Goal: Ask a question

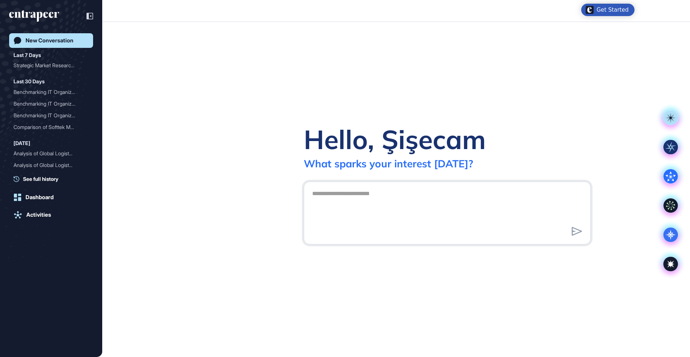
scroll to position [0, 0]
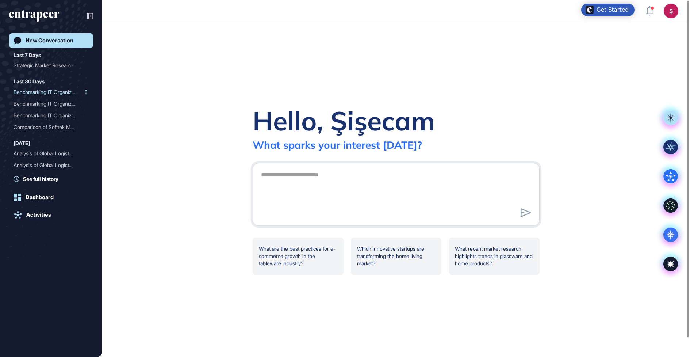
click at [41, 94] on div "Benchmarking IT Organizat..." at bounding box center [48, 92] width 69 height 12
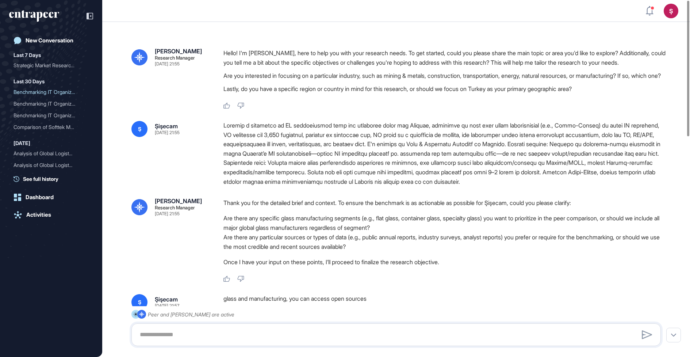
click at [253, 150] on div at bounding box center [444, 153] width 443 height 65
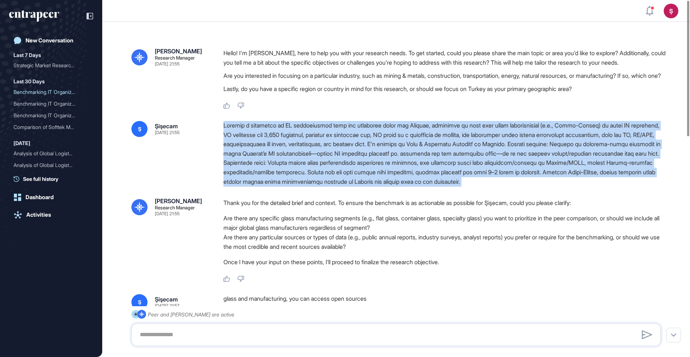
click at [253, 150] on div at bounding box center [444, 153] width 443 height 65
click at [255, 168] on div at bounding box center [444, 153] width 443 height 65
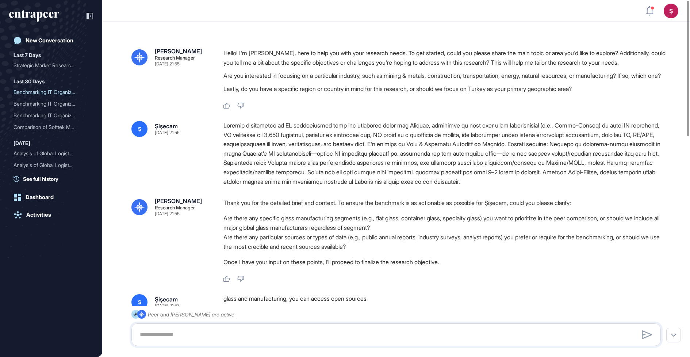
click at [250, 159] on div at bounding box center [444, 153] width 443 height 65
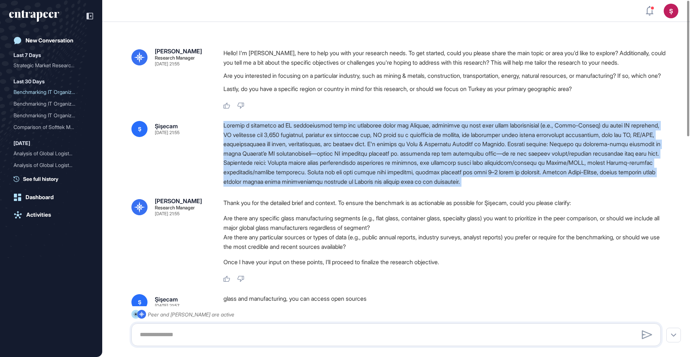
click at [250, 159] on div at bounding box center [444, 153] width 443 height 65
copy div "Develop a benchmark on IT organization size and operating model for Şişecam, co…"
click at [258, 179] on div at bounding box center [444, 153] width 443 height 65
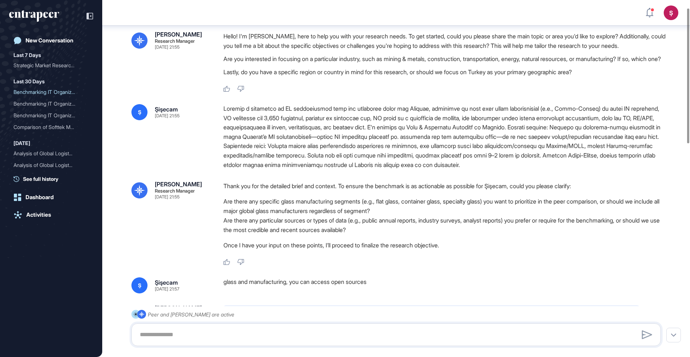
click at [265, 153] on div at bounding box center [444, 136] width 443 height 65
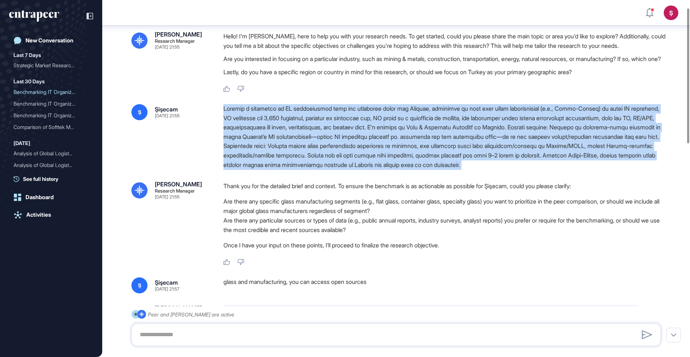
click at [265, 153] on div at bounding box center [444, 136] width 443 height 65
copy div "Develop a benchmark on IT organization size and operating model for Şişecam, co…"
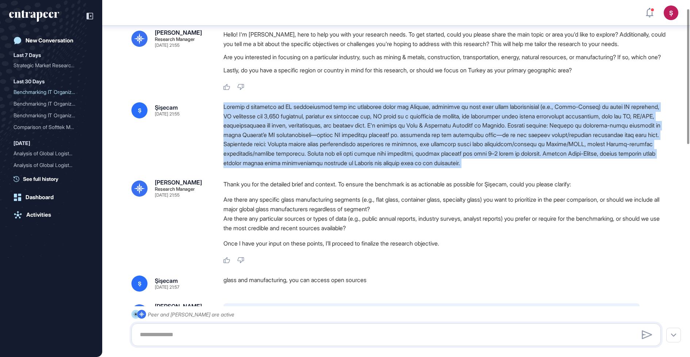
click at [265, 153] on div at bounding box center [444, 134] width 443 height 65
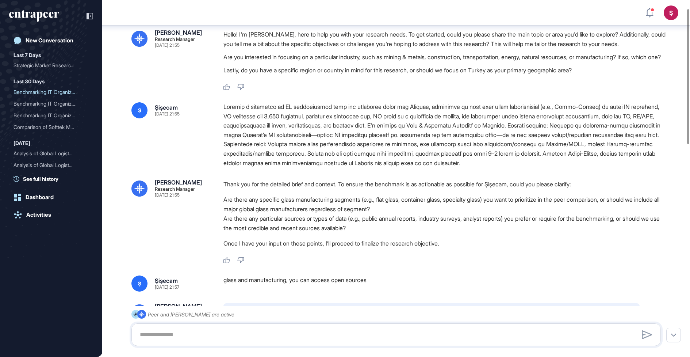
click at [265, 153] on div at bounding box center [444, 134] width 443 height 65
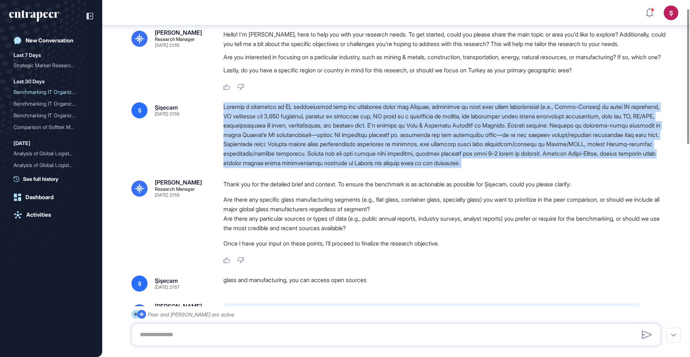
click at [265, 153] on div at bounding box center [444, 134] width 443 height 65
copy div "Develop a benchmark on IT organization size and operating model for Şişecam, co…"
click at [265, 153] on div at bounding box center [444, 134] width 443 height 65
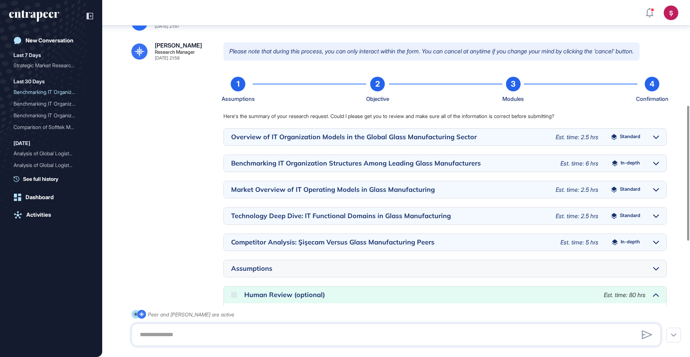
scroll to position [0, 0]
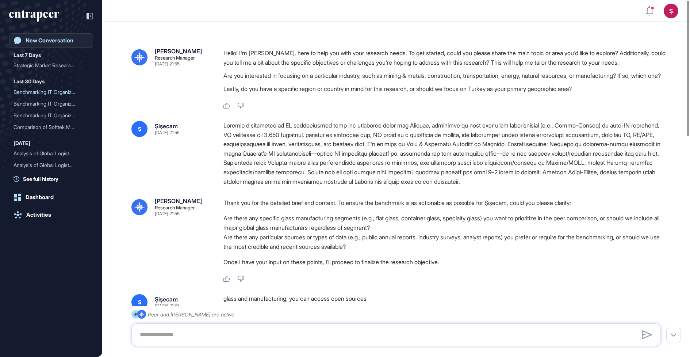
click at [46, 40] on div "New Conversation" at bounding box center [50, 40] width 48 height 7
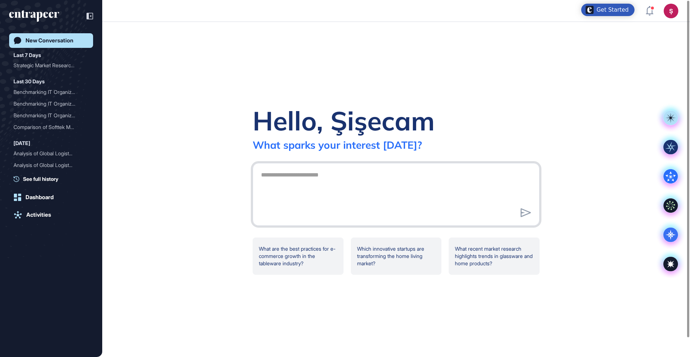
click at [316, 197] on textarea at bounding box center [396, 193] width 279 height 51
paste textarea "**********"
type textarea "**********"
click at [221, 145] on div "Hello, Şişecam What sparks your interest today? What are the best practices for…" at bounding box center [396, 189] width 588 height 335
click at [674, 235] on icon at bounding box center [670, 234] width 15 height 15
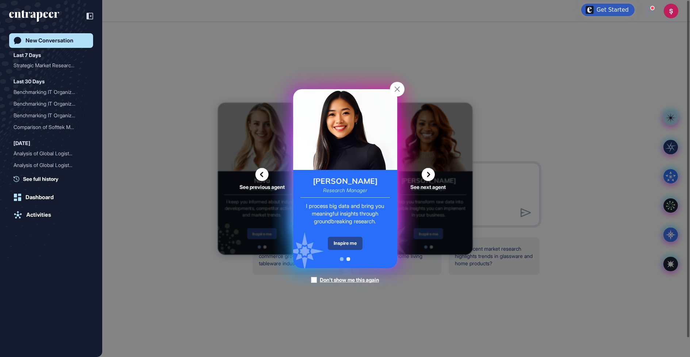
click at [351, 240] on div "Inspire me" at bounding box center [345, 243] width 35 height 13
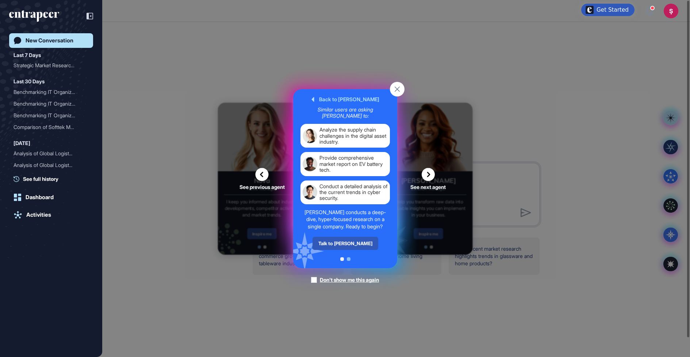
click at [348, 241] on div "Talk to Reese" at bounding box center [345, 243] width 66 height 13
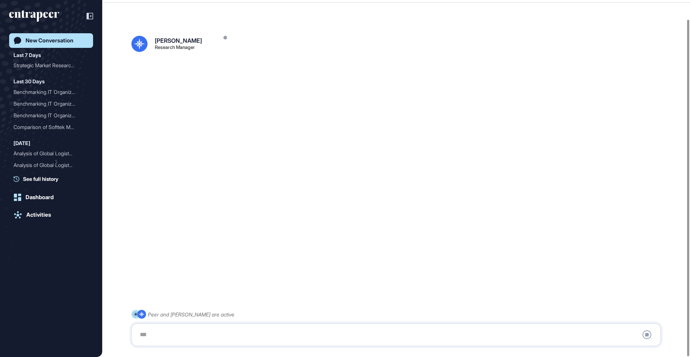
scroll to position [20, 0]
click at [198, 334] on div at bounding box center [395, 334] width 521 height 15
click at [175, 334] on div at bounding box center [395, 334] width 521 height 15
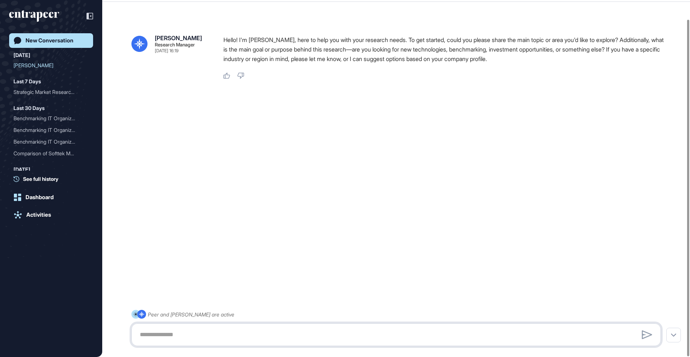
click at [151, 335] on textarea at bounding box center [395, 334] width 521 height 15
paste textarea "**********"
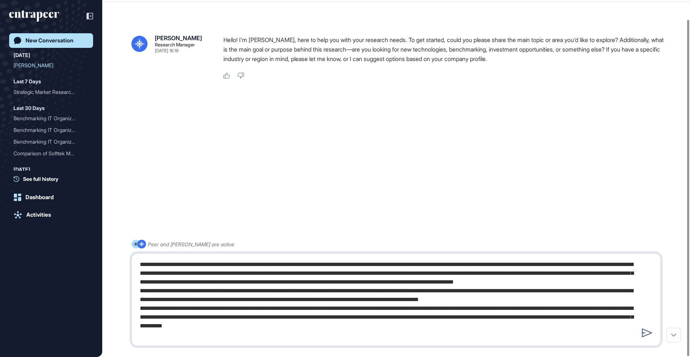
type textarea "**********"
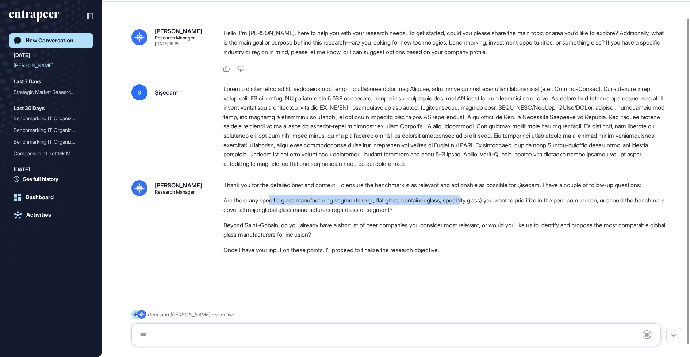
drag, startPoint x: 271, startPoint y: 211, endPoint x: 476, endPoint y: 214, distance: 204.5
click at [476, 214] on li "Are there any specific glass manufacturing segments (e.g., flat glass, containe…" at bounding box center [444, 204] width 443 height 19
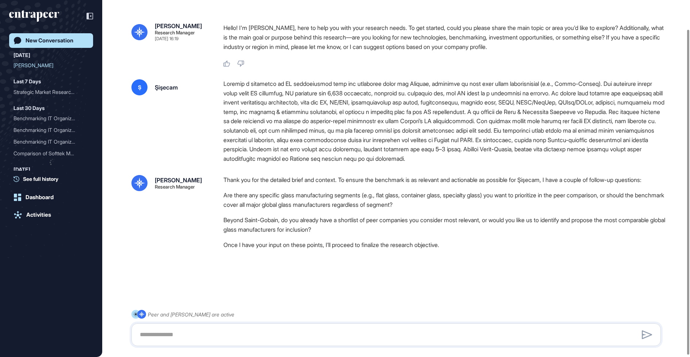
scroll to position [34, 0]
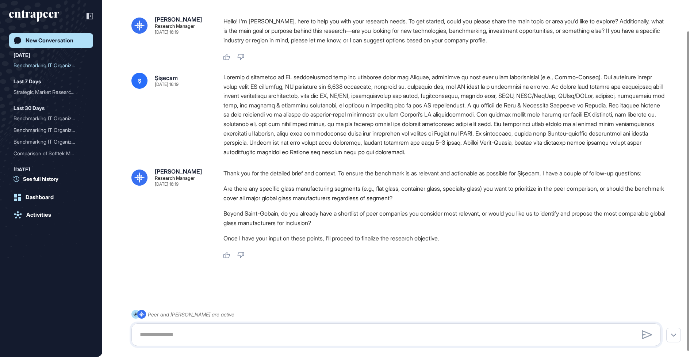
click at [295, 200] on li "Are there any specific glass manufacturing segments (e.g., flat glass, containe…" at bounding box center [444, 193] width 443 height 19
drag, startPoint x: 278, startPoint y: 198, endPoint x: 380, endPoint y: 196, distance: 102.2
click at [380, 196] on li "Are there any specific glass manufacturing segments (e.g., flat glass, containe…" at bounding box center [444, 193] width 443 height 19
click at [328, 219] on li "Beyond Saint-Gobain, do you already have a shortlist of peer companies you cons…" at bounding box center [444, 217] width 443 height 19
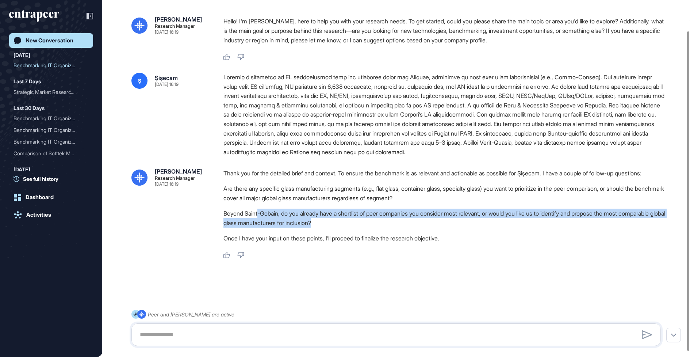
drag, startPoint x: 345, startPoint y: 230, endPoint x: 261, endPoint y: 221, distance: 84.5
click at [261, 221] on li "Beyond Saint-Gobain, do you already have a shortlist of peer companies you cons…" at bounding box center [444, 217] width 443 height 19
drag, startPoint x: 269, startPoint y: 221, endPoint x: 427, endPoint y: 229, distance: 157.6
click at [427, 227] on li "Beyond Saint-Gobain, do you already have a shortlist of peer companies you cons…" at bounding box center [444, 217] width 443 height 19
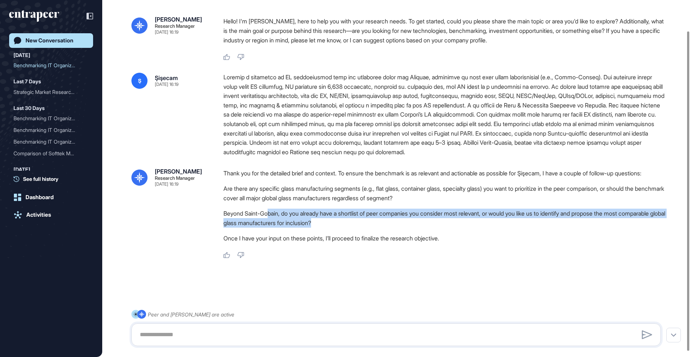
click at [427, 227] on li "Beyond Saint-Gobain, do you already have a shortlist of peer companies you cons…" at bounding box center [444, 217] width 443 height 19
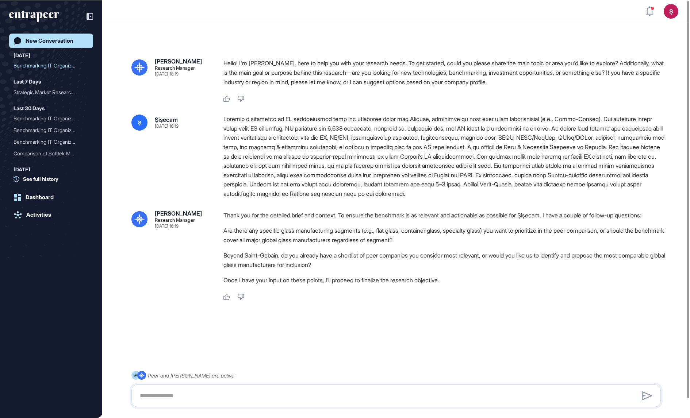
scroll to position [418, 690]
click at [254, 158] on div at bounding box center [444, 156] width 443 height 84
drag, startPoint x: 271, startPoint y: 201, endPoint x: 217, endPoint y: 127, distance: 92.0
click at [217, 127] on div "Ş Şişecam Sep 26, 2025 16:19 Reese Research Manager Sep 26, 2025 16:19 Thank yo…" at bounding box center [395, 207] width 529 height 186
click at [225, 124] on div at bounding box center [444, 156] width 443 height 84
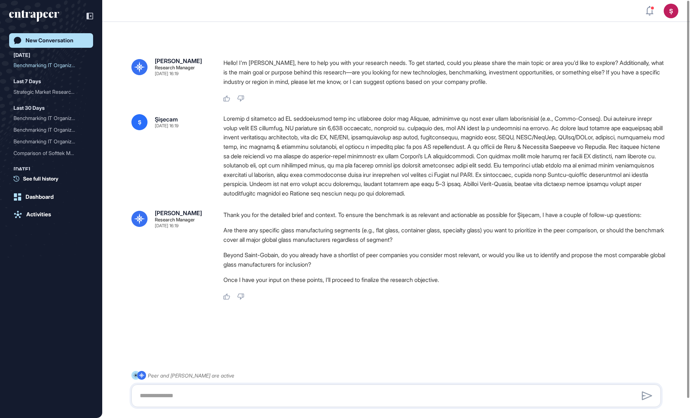
click at [262, 134] on div at bounding box center [444, 156] width 443 height 84
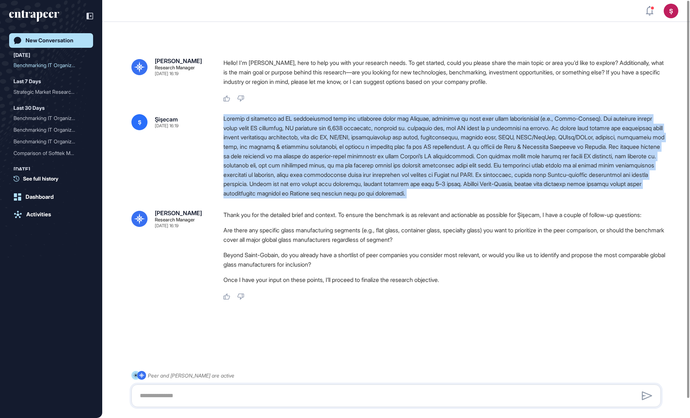
click at [262, 134] on div at bounding box center [444, 156] width 443 height 84
copy div "Develop a benchmark on IT organization size and operating model for Şişecam, co…"
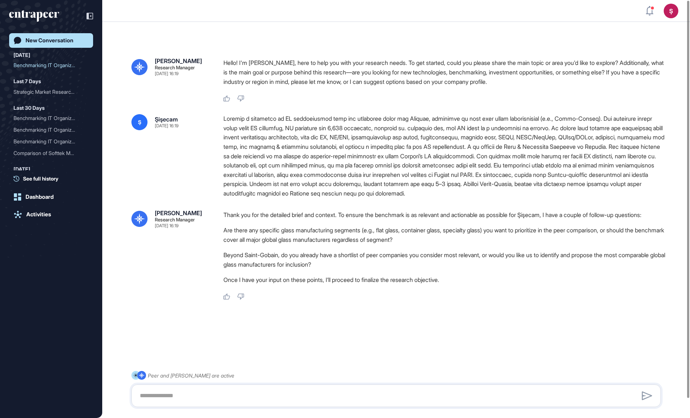
click at [259, 139] on div at bounding box center [444, 156] width 443 height 84
click at [373, 164] on div at bounding box center [444, 156] width 443 height 84
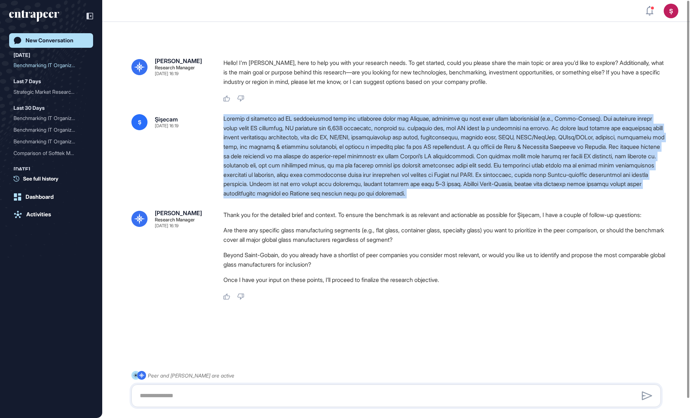
click at [373, 164] on div at bounding box center [444, 156] width 443 height 84
copy div "Develop a benchmark on IT organization size and operating model for Şişecam, co…"
click at [283, 191] on div at bounding box center [444, 156] width 443 height 84
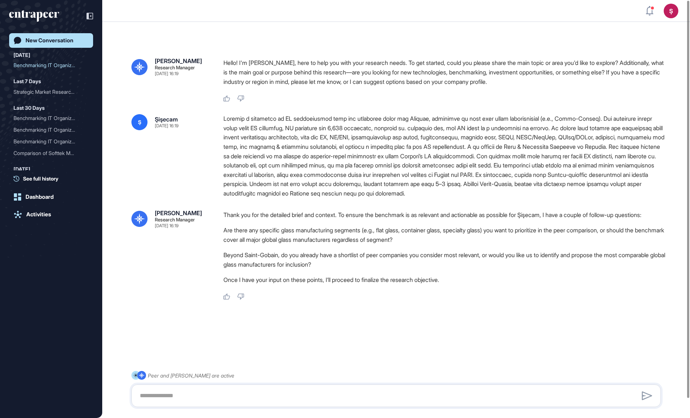
click at [274, 175] on div at bounding box center [444, 156] width 443 height 84
click at [614, 165] on div at bounding box center [444, 156] width 443 height 84
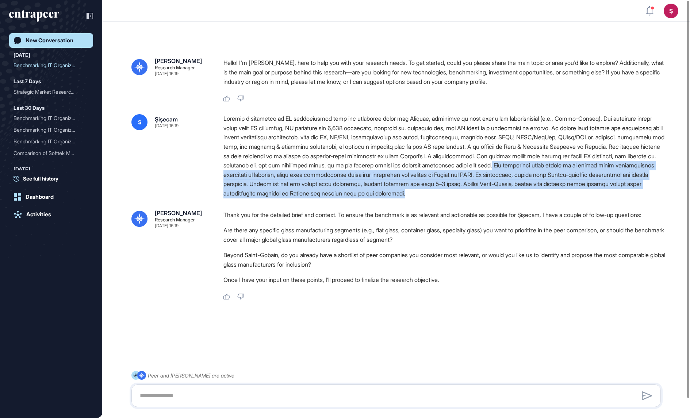
drag, startPoint x: 252, startPoint y: 174, endPoint x: 656, endPoint y: 194, distance: 404.7
click at [656, 194] on div at bounding box center [444, 156] width 443 height 84
copy div "The geographic focus should be on global glass manufacturers regardless of loca…"
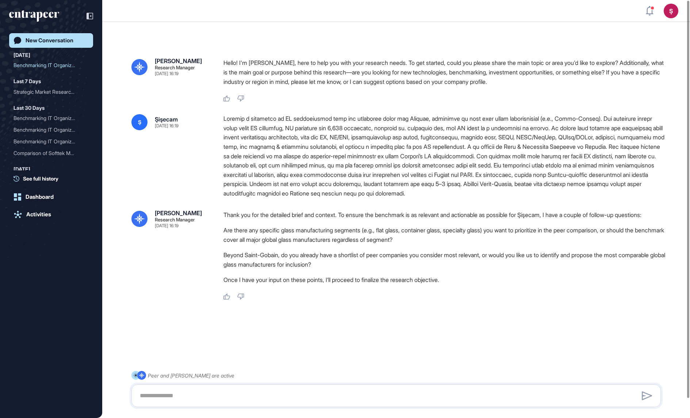
click at [329, 266] on li "Beyond Saint-Gobain, do you already have a shortlist of peer companies you cons…" at bounding box center [444, 259] width 443 height 19
click at [413, 141] on div at bounding box center [444, 156] width 443 height 84
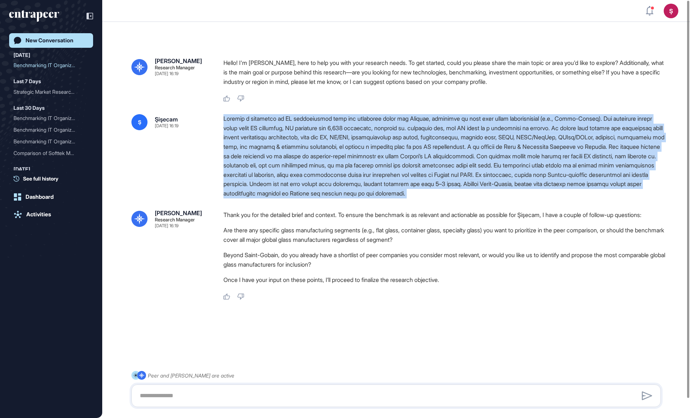
click at [413, 141] on div at bounding box center [444, 156] width 443 height 84
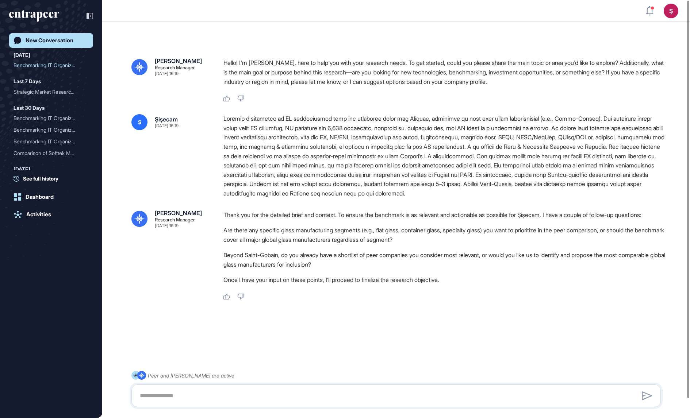
click at [401, 157] on div at bounding box center [444, 156] width 443 height 84
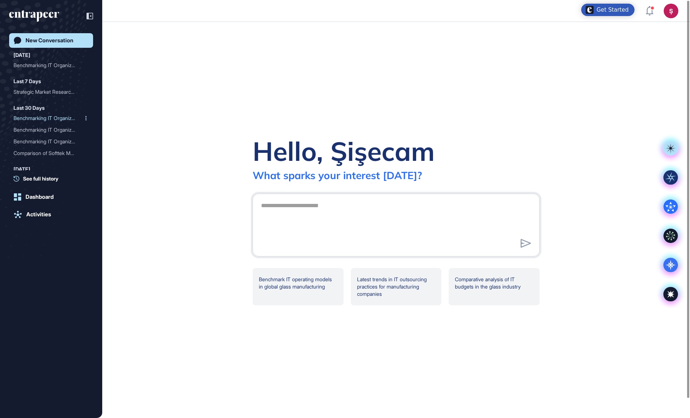
click at [45, 116] on div "Benchmarking IT Organizat..." at bounding box center [48, 118] width 69 height 12
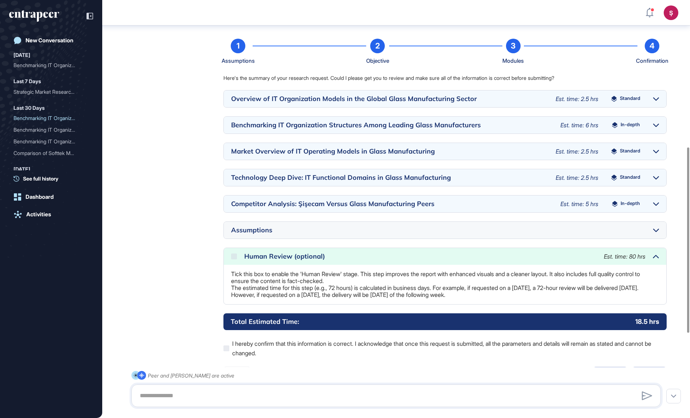
scroll to position [262, 0]
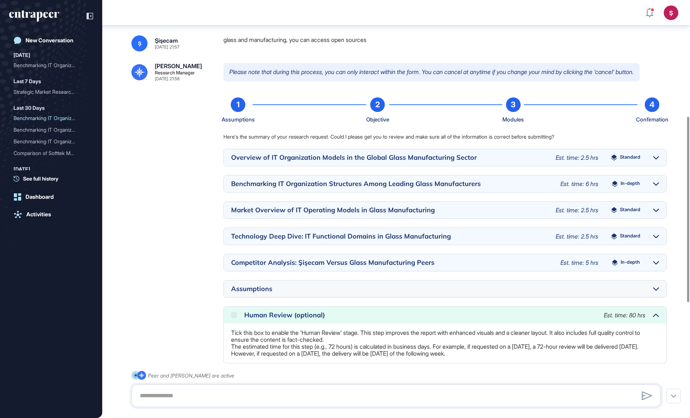
click at [517, 112] on div "3" at bounding box center [513, 104] width 15 height 15
click at [48, 127] on div "Benchmarking IT Organizat..." at bounding box center [48, 130] width 69 height 12
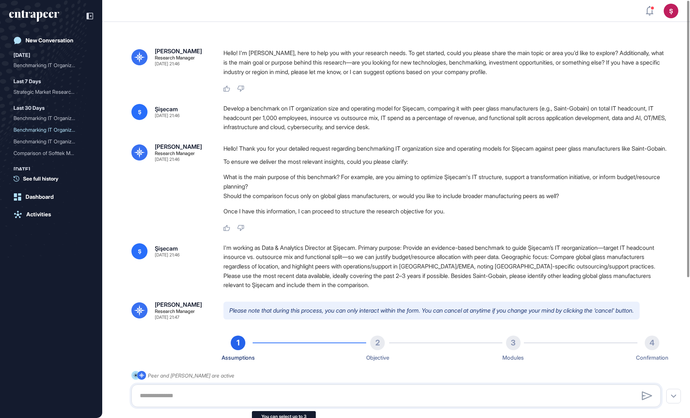
scroll to position [8, 0]
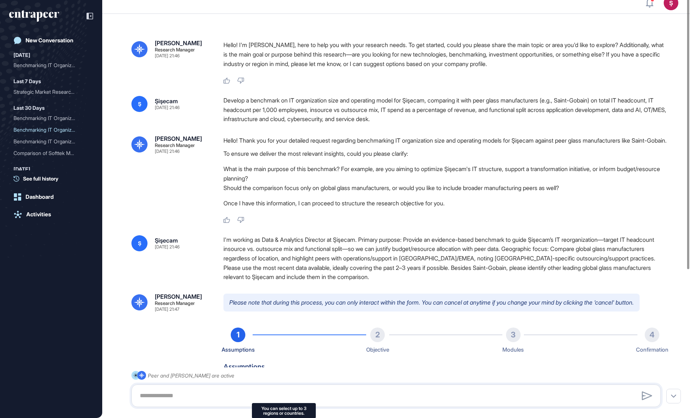
type input "**********"
type input "*"
type input "**********"
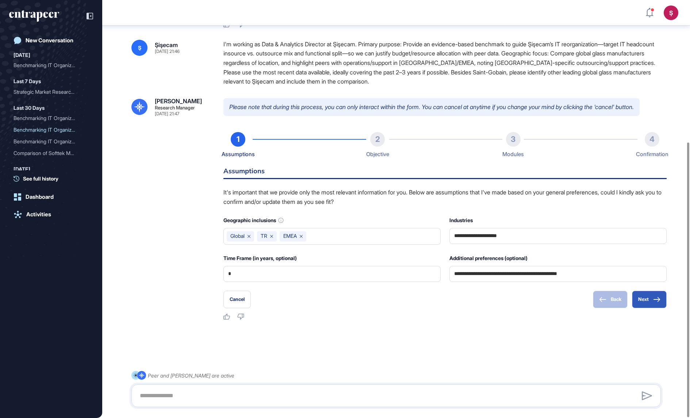
scroll to position [216, 0]
click at [662, 303] on button "Next" at bounding box center [649, 300] width 35 height 18
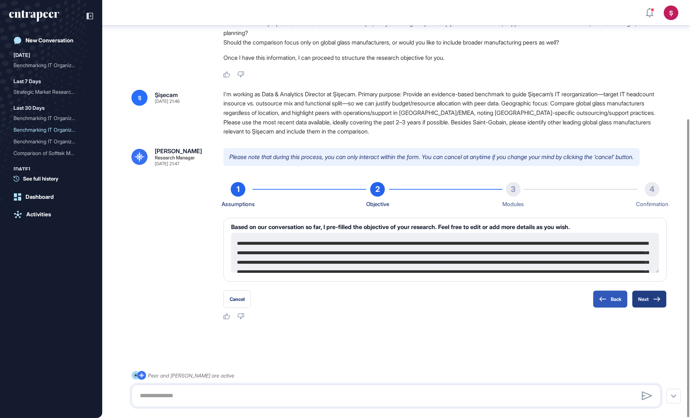
scroll to position [167, 0]
click at [647, 298] on button "Next" at bounding box center [649, 300] width 35 height 18
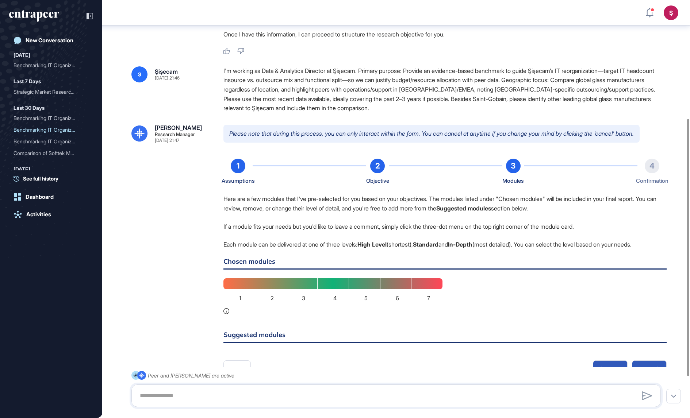
scroll to position [259, 0]
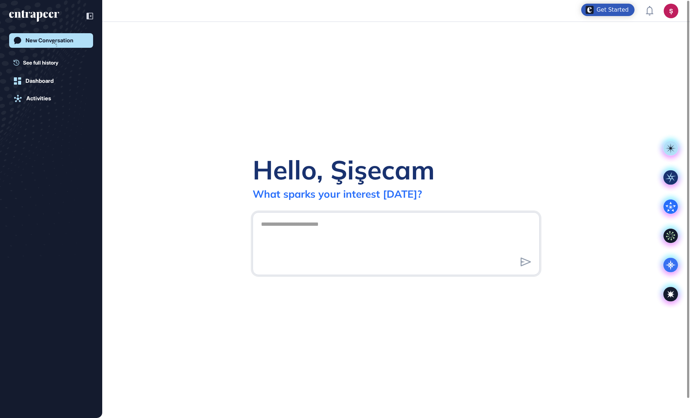
scroll to position [0, 0]
